Goal: Task Accomplishment & Management: Use online tool/utility

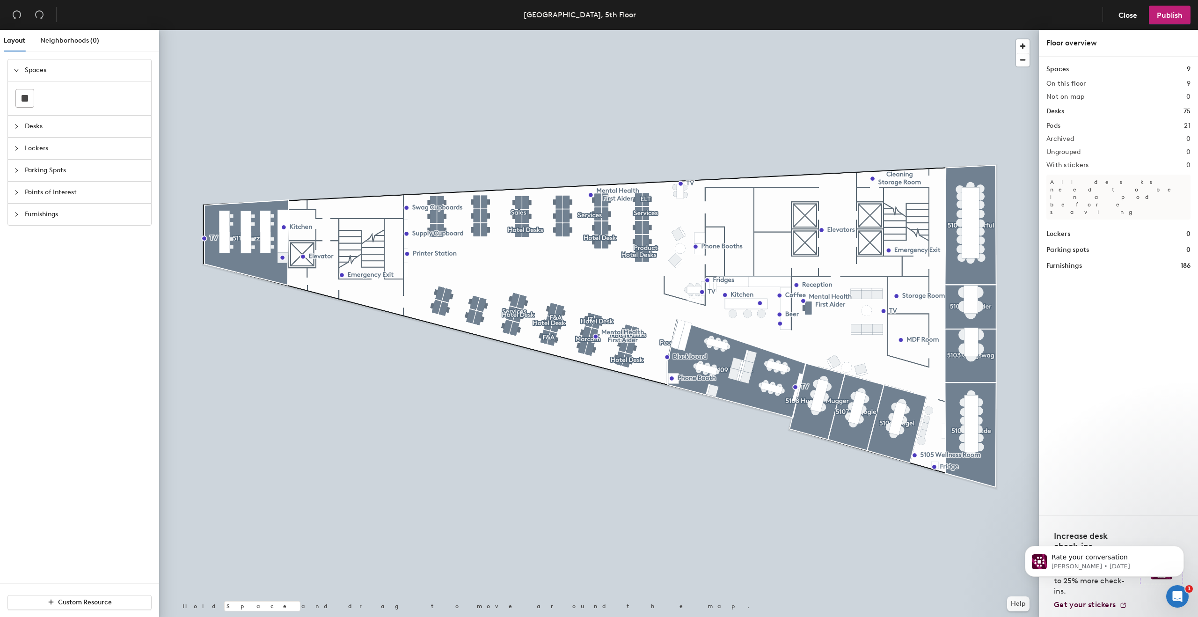
click at [380, 30] on div at bounding box center [599, 30] width 880 height 0
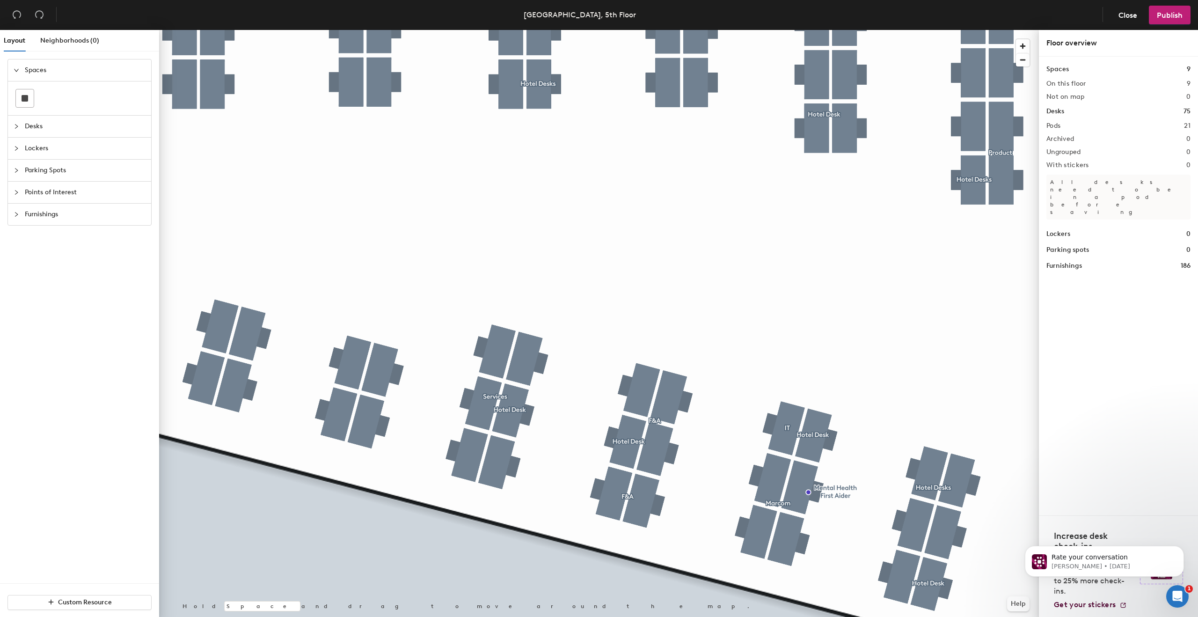
click at [384, 30] on div at bounding box center [599, 30] width 880 height 0
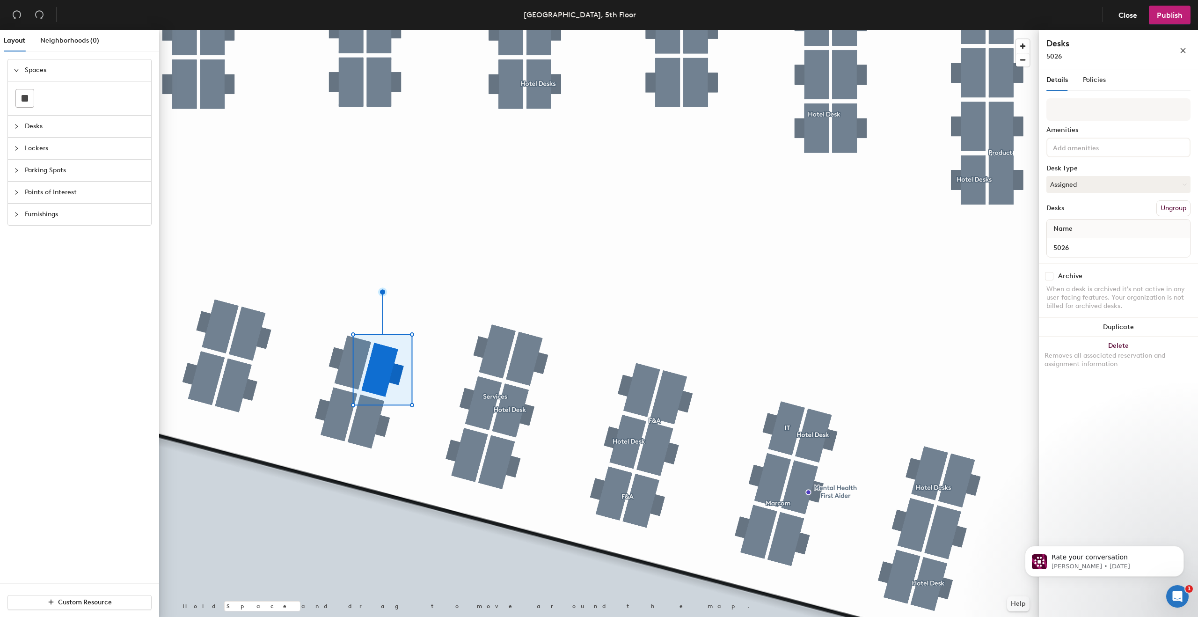
click at [1169, 209] on button "Ungroup" at bounding box center [1173, 208] width 34 height 16
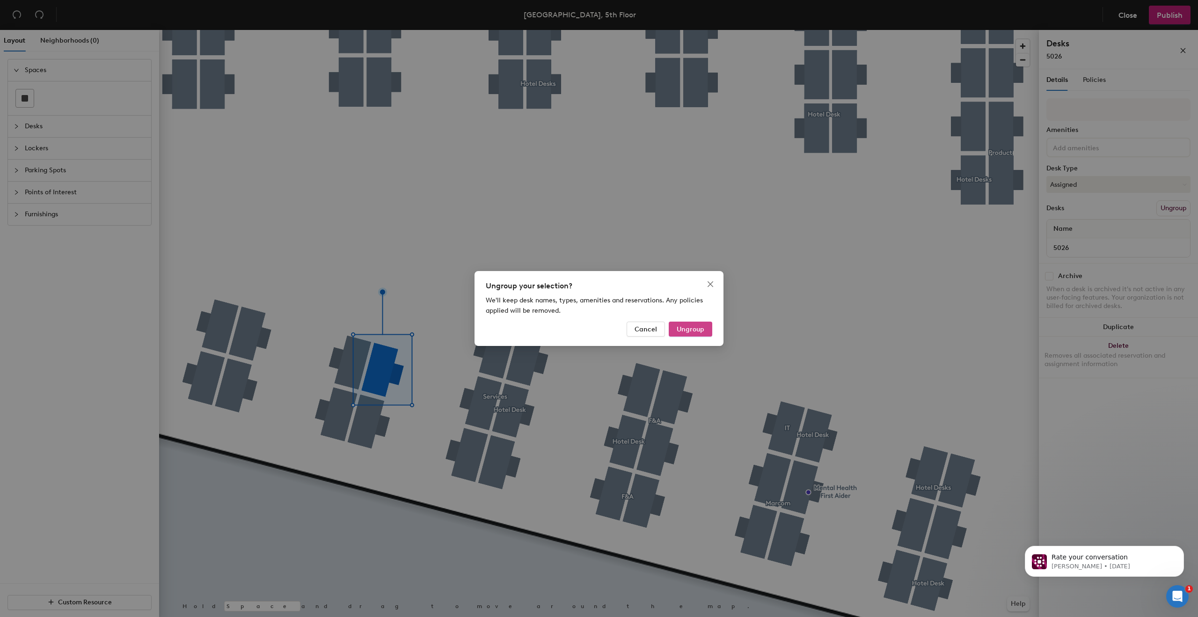
click at [694, 328] on span "Ungroup" at bounding box center [690, 329] width 28 height 8
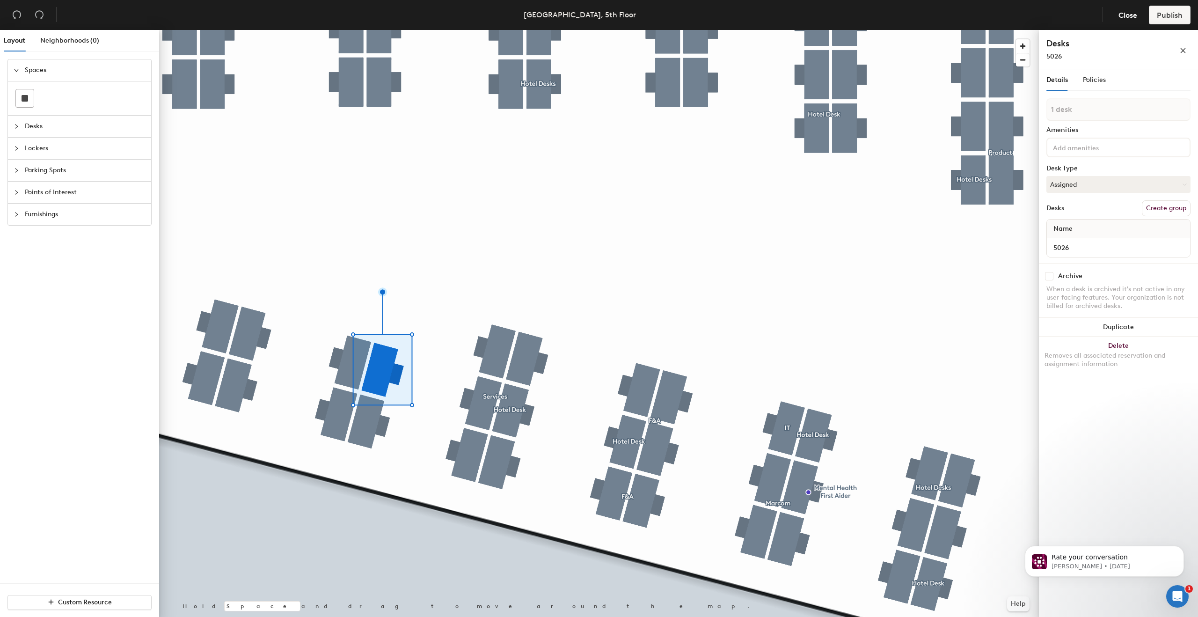
click at [1156, 206] on button "Create group" at bounding box center [1166, 208] width 49 height 16
click at [1111, 111] on input "Pod 22" at bounding box center [1118, 109] width 144 height 22
type input "Services"
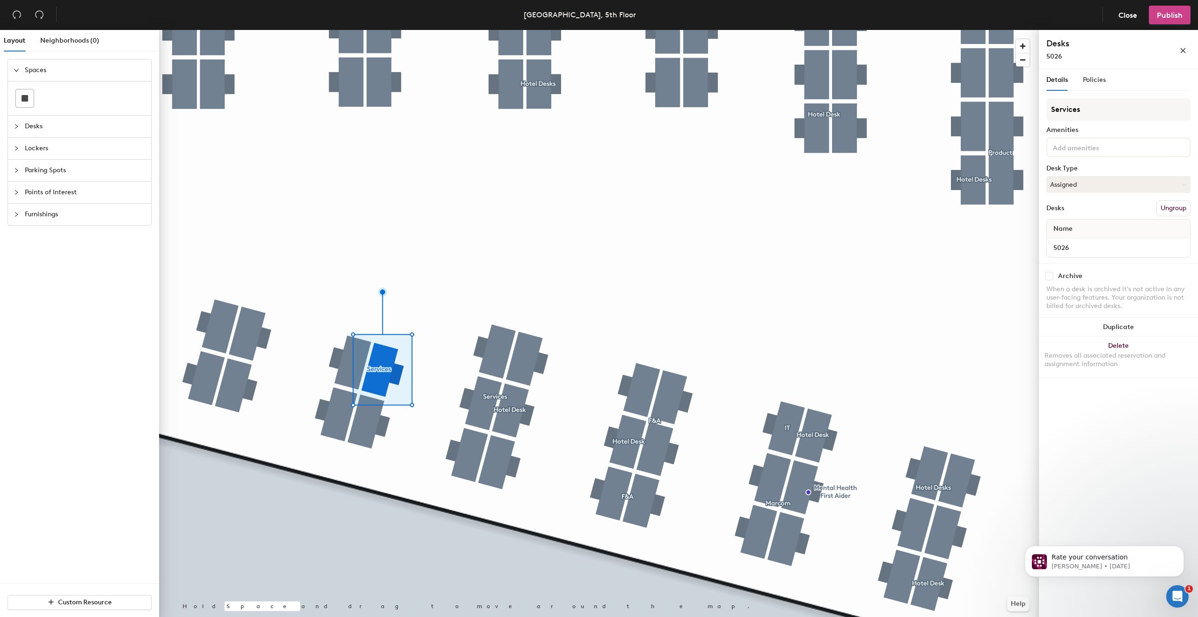
click at [1170, 16] on span "Publish" at bounding box center [1169, 15] width 26 height 9
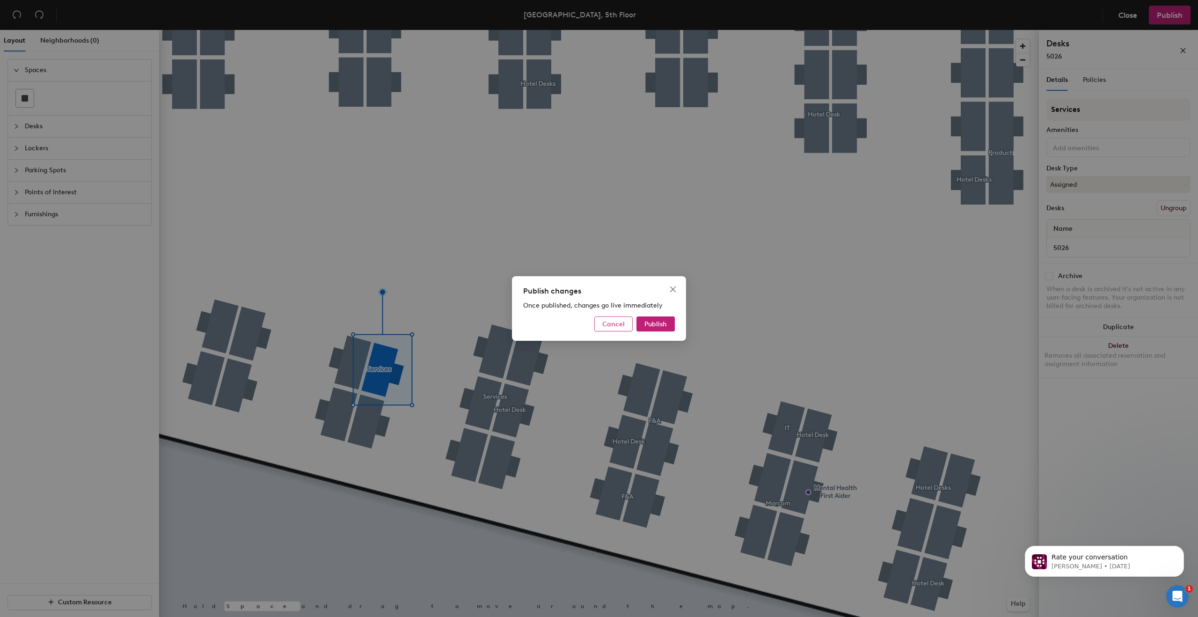
click at [610, 327] on span "Cancel" at bounding box center [613, 324] width 22 height 8
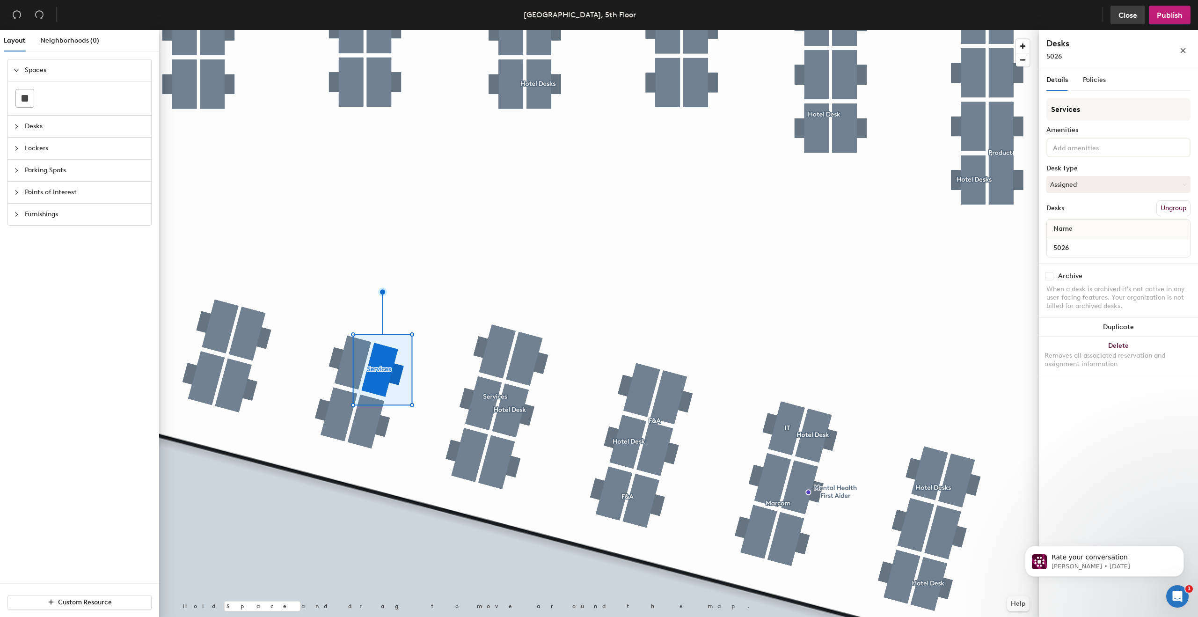
click at [1120, 14] on span "Close" at bounding box center [1127, 15] width 19 height 9
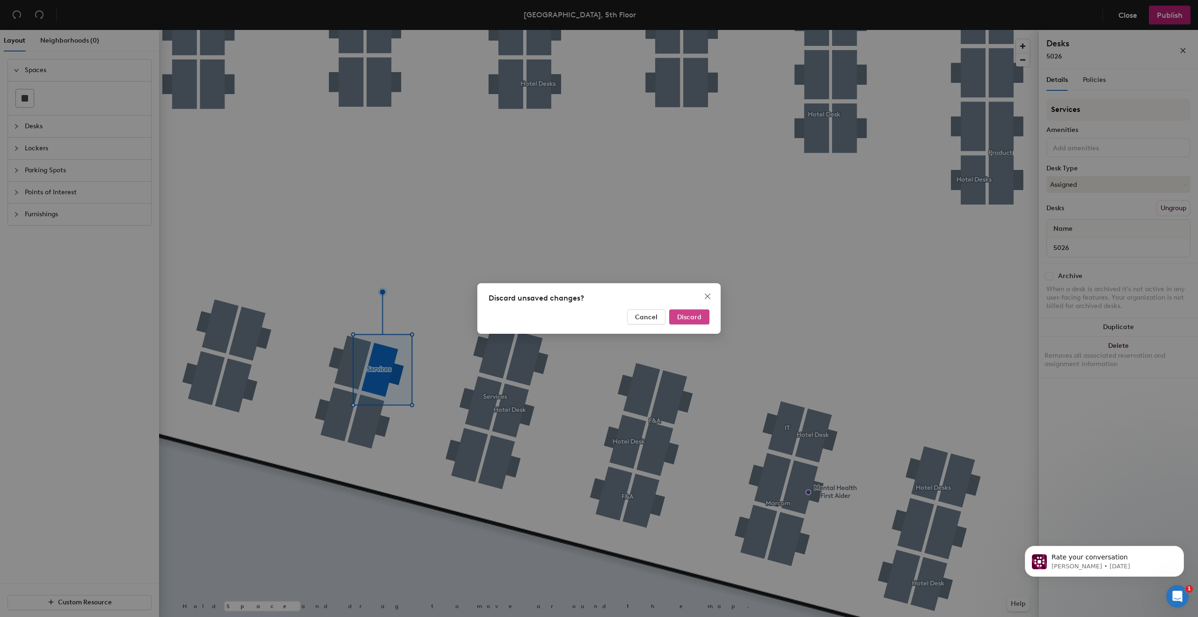
click at [693, 318] on span "Discard" at bounding box center [689, 317] width 24 height 8
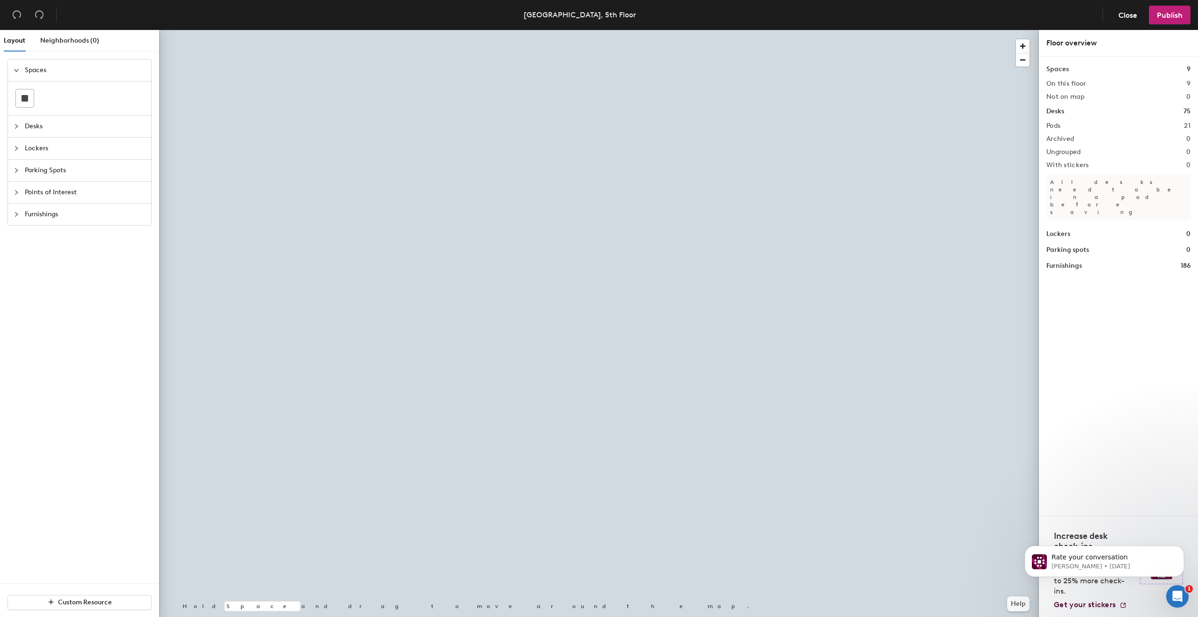
click at [562, 30] on div at bounding box center [599, 30] width 880 height 0
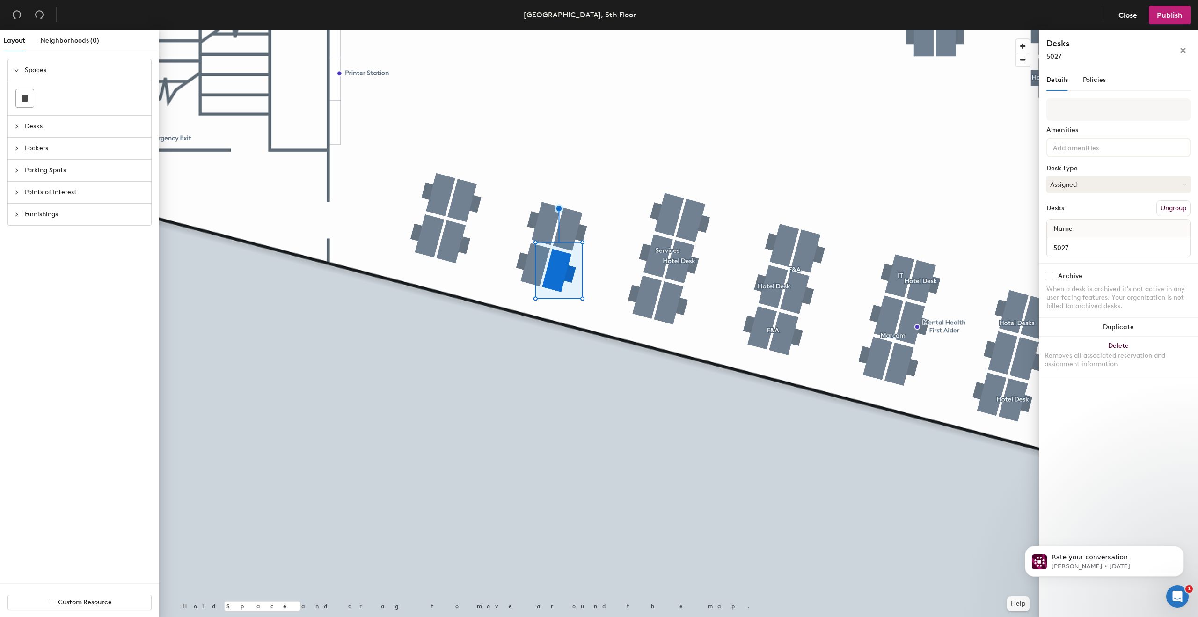
click at [1174, 203] on button "Ungroup" at bounding box center [1173, 208] width 34 height 16
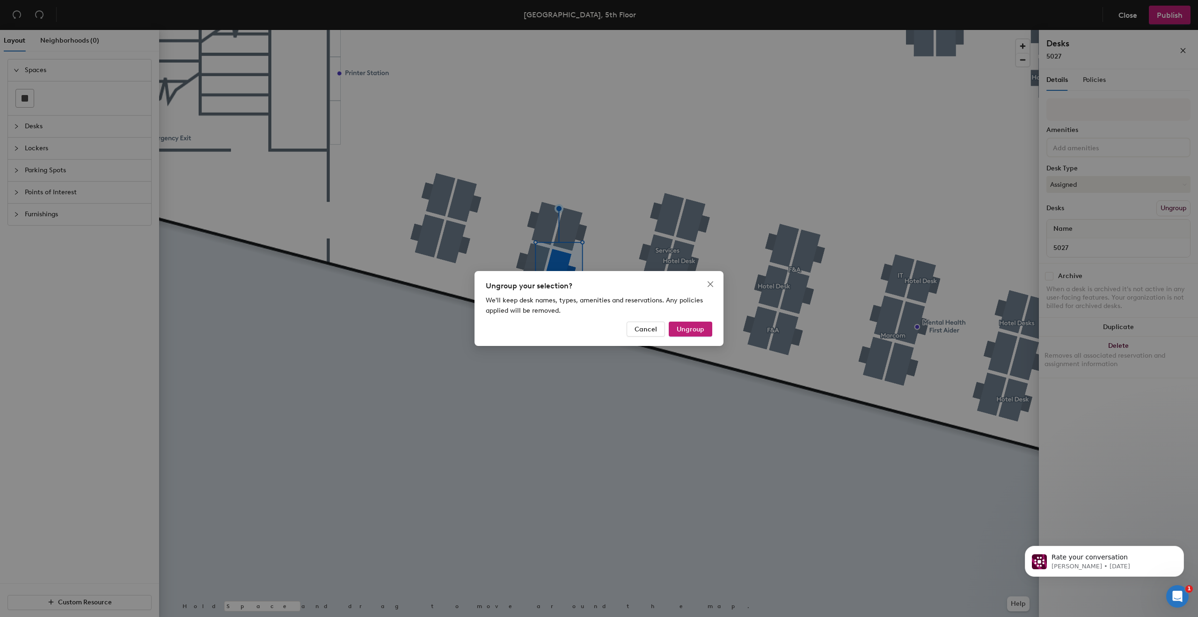
click at [696, 319] on div "Ungroup your selection? We'll keep desk names, types, amenities and reservation…" at bounding box center [598, 308] width 249 height 75
click at [696, 324] on button "Ungroup" at bounding box center [691, 328] width 44 height 15
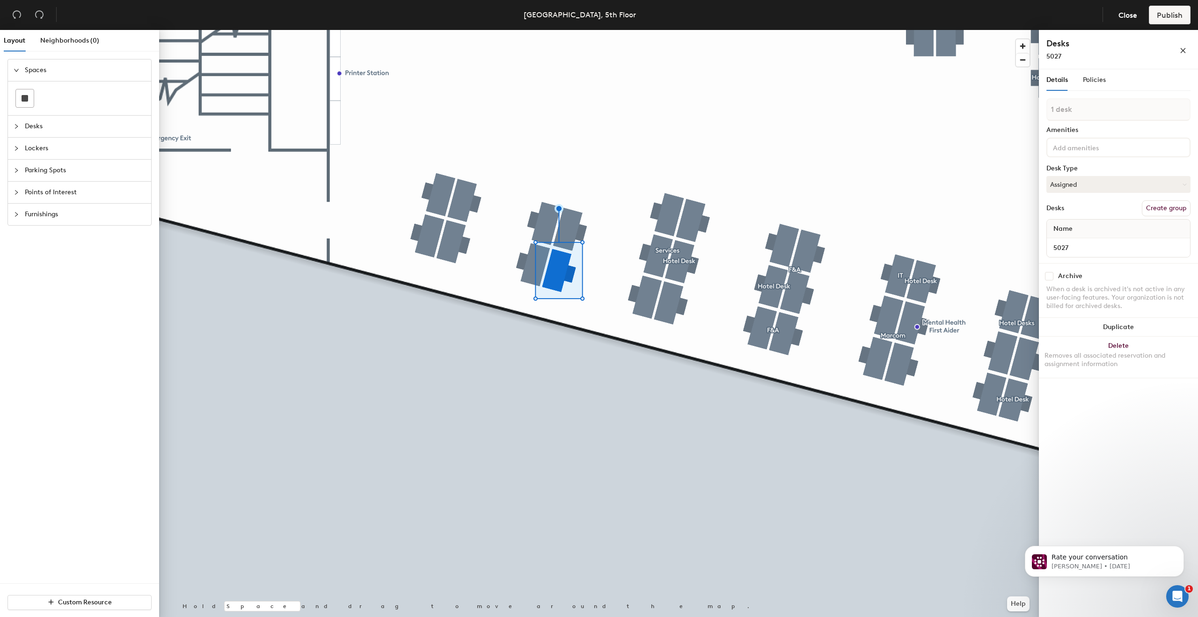
click at [1164, 210] on button "Create group" at bounding box center [1166, 208] width 49 height 16
click at [1091, 103] on input "Pod 22" at bounding box center [1118, 109] width 144 height 22
type input "s"
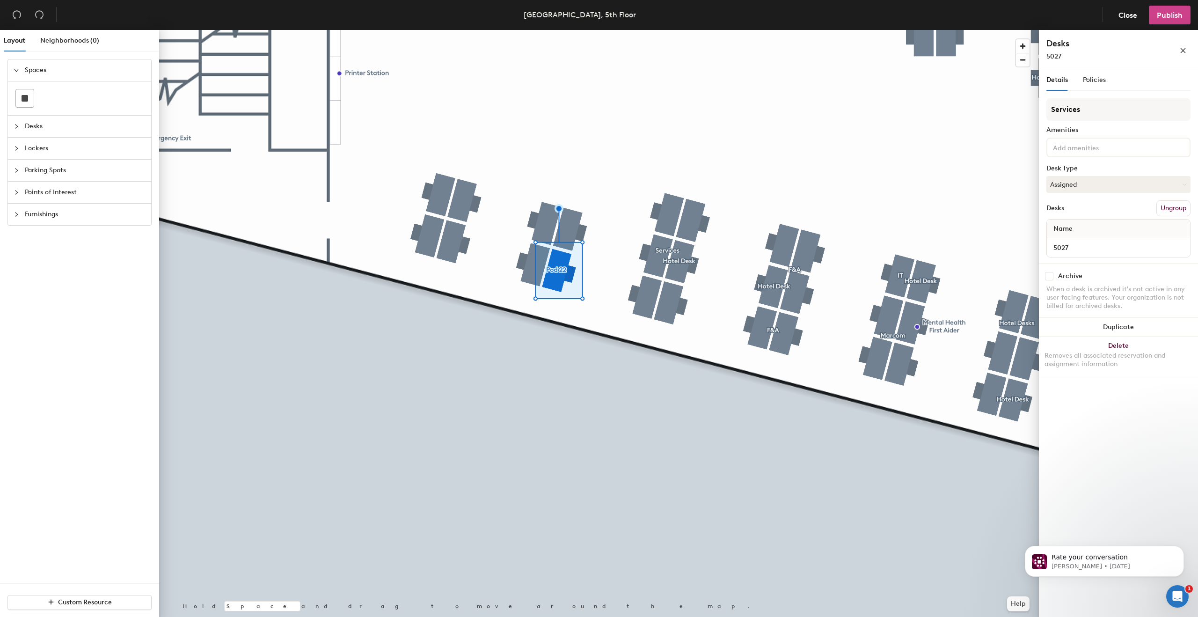
type input "Services"
click at [1170, 13] on span "Publish" at bounding box center [1169, 15] width 26 height 9
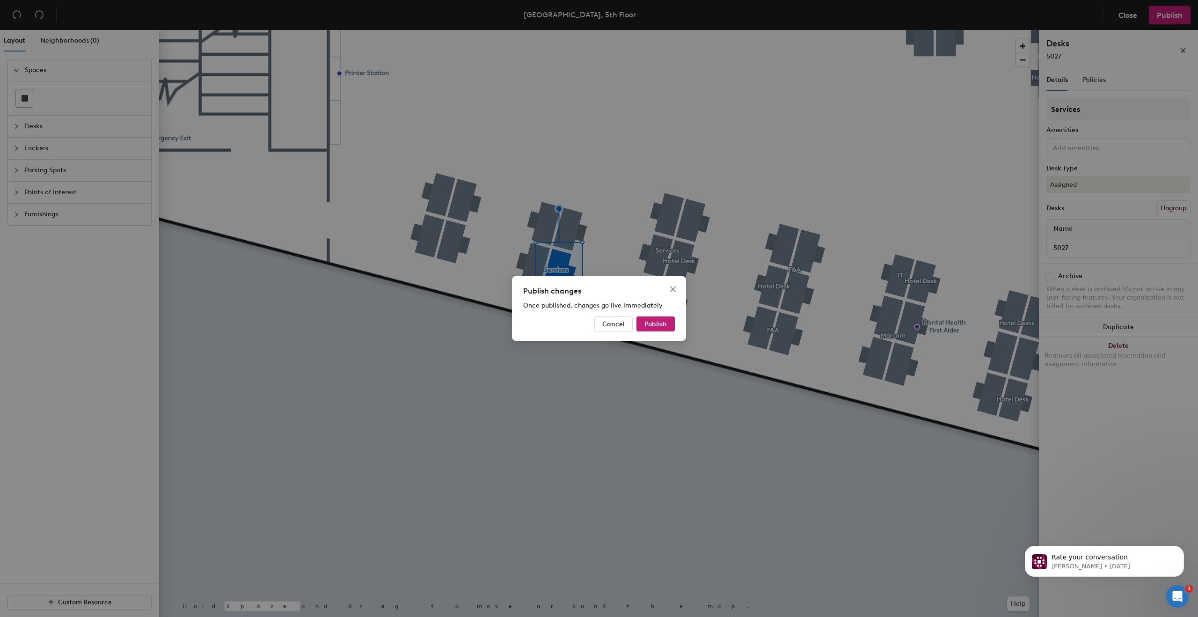
click at [1171, 18] on div "Publish changes Once published, changes go live immediately Cancel Publish" at bounding box center [599, 308] width 1198 height 617
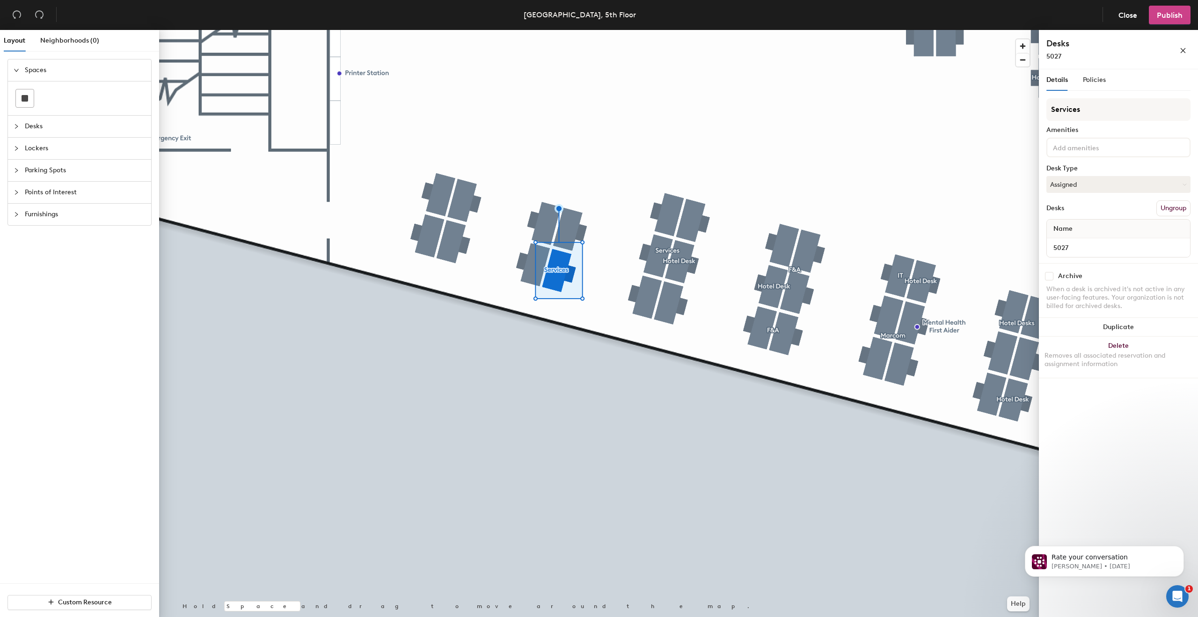
click at [1180, 12] on span "Publish" at bounding box center [1169, 15] width 26 height 9
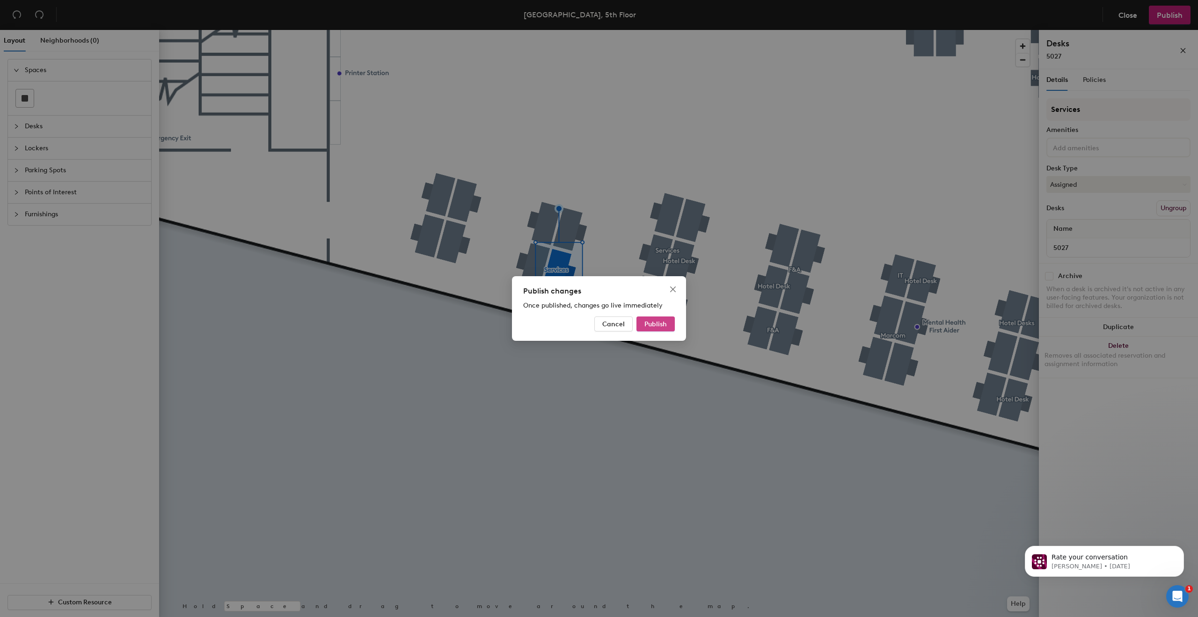
click at [667, 326] on button "Publish" at bounding box center [655, 323] width 38 height 15
